Goal: Task Accomplishment & Management: Complete application form

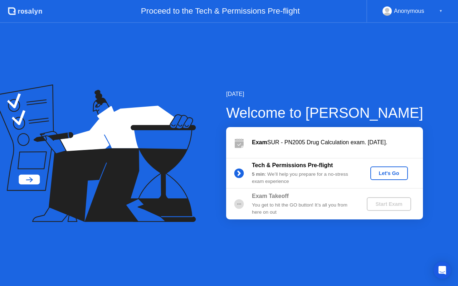
click at [389, 175] on div "Let's Go" at bounding box center [389, 173] width 32 height 6
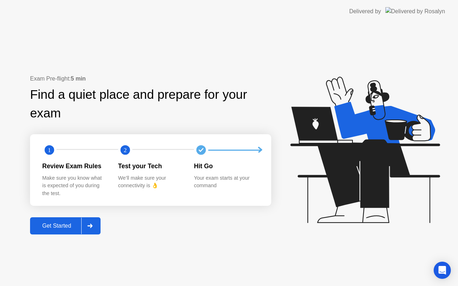
click at [63, 222] on div "Get Started" at bounding box center [56, 225] width 49 height 6
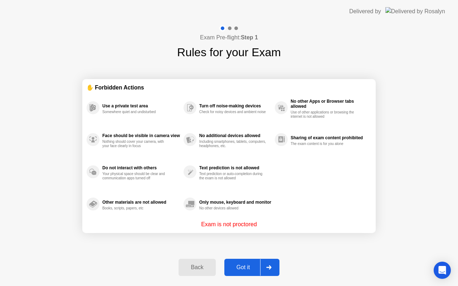
click at [236, 265] on div "Got it" at bounding box center [243, 267] width 34 height 6
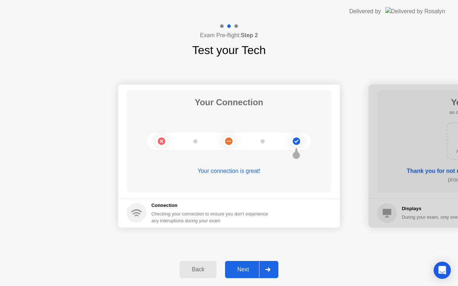
click at [241, 268] on div "Next" at bounding box center [243, 269] width 32 height 6
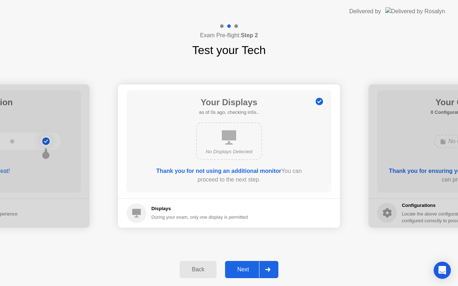
click at [241, 268] on div "Next" at bounding box center [243, 269] width 32 height 6
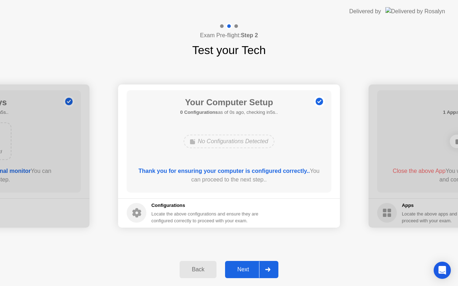
click at [241, 268] on div "Next" at bounding box center [243, 269] width 32 height 6
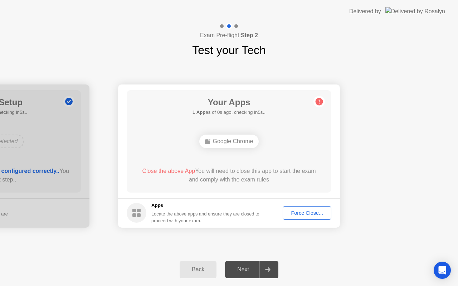
click at [302, 210] on div "Force Close..." at bounding box center [307, 213] width 44 height 6
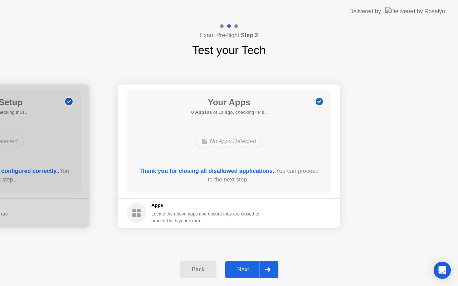
click at [251, 268] on div "Next" at bounding box center [243, 269] width 32 height 6
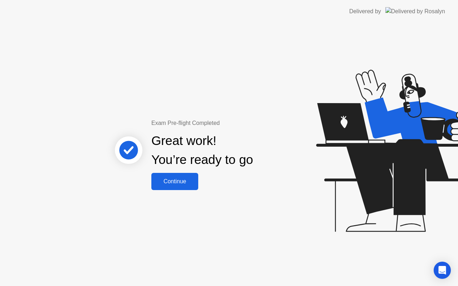
click at [171, 189] on button "Continue" at bounding box center [174, 181] width 47 height 17
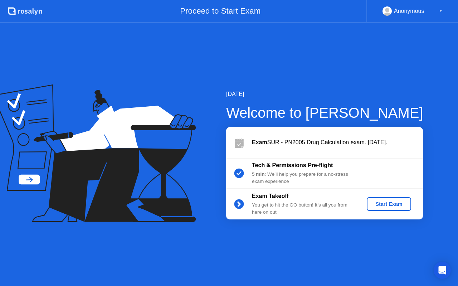
click at [372, 204] on div "Start Exam" at bounding box center [388, 204] width 38 height 6
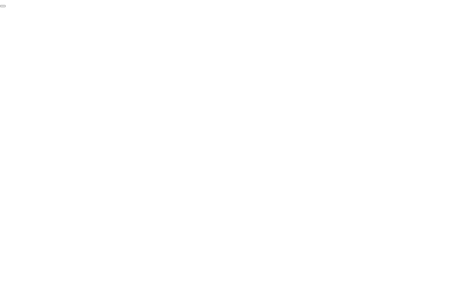
click div "End Proctoring Session"
